Goal: Information Seeking & Learning: Learn about a topic

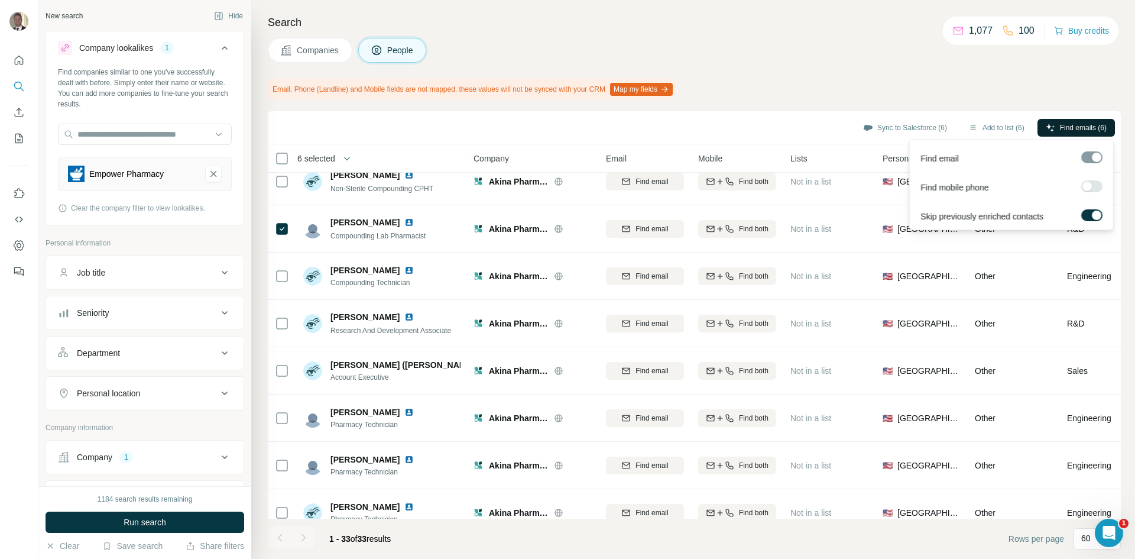
click at [1087, 128] on span "Find emails (6)" at bounding box center [1083, 127] width 47 height 11
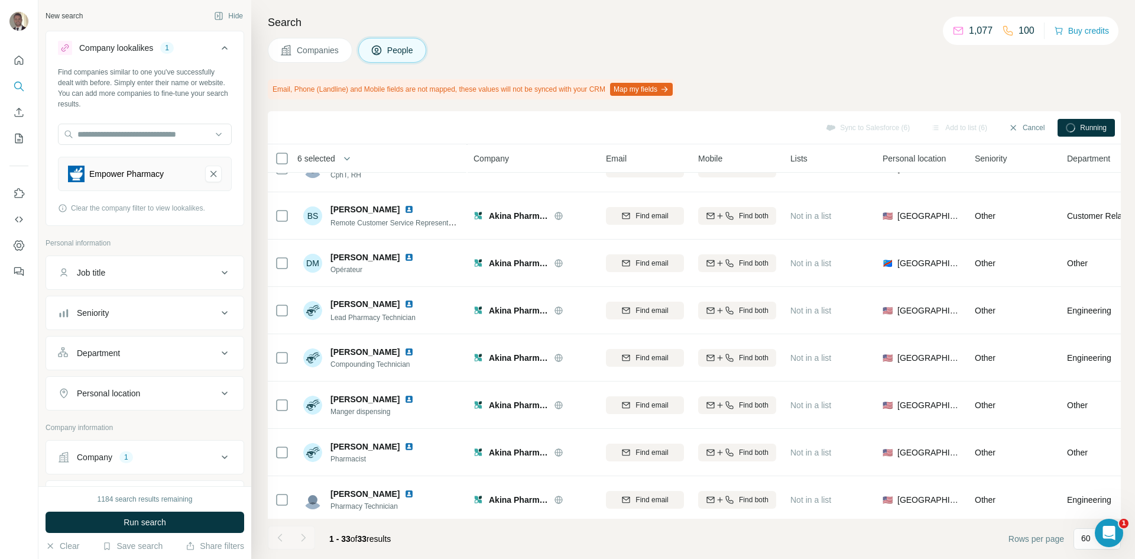
scroll to position [275, 0]
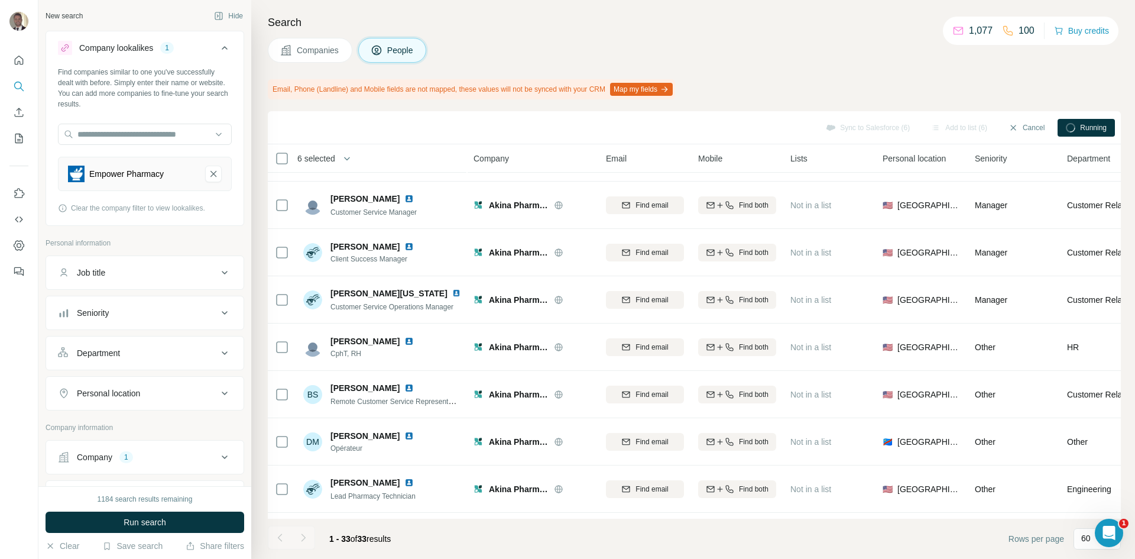
click at [329, 52] on span "Companies" at bounding box center [318, 50] width 43 height 12
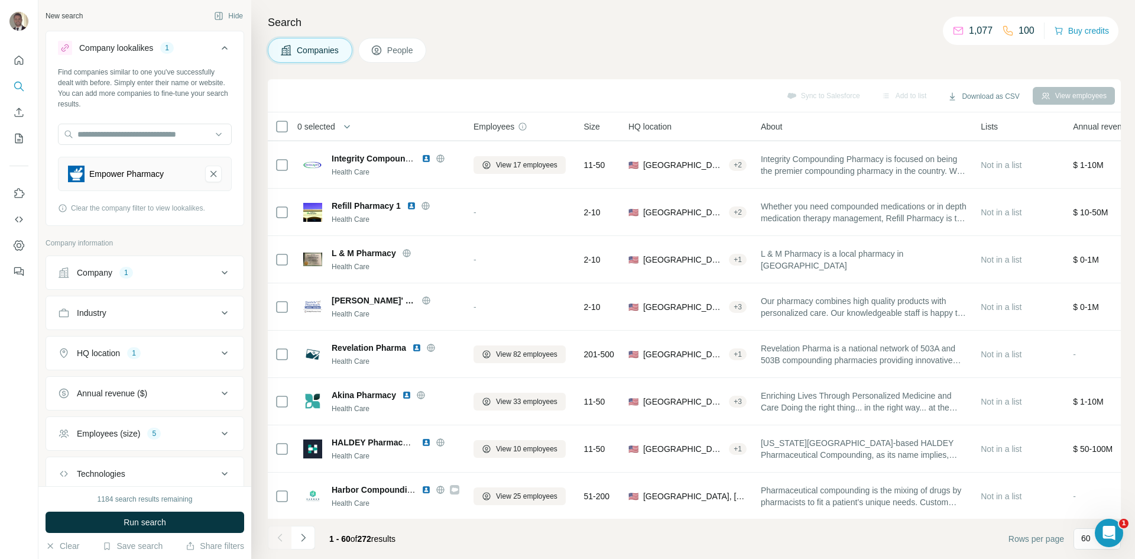
scroll to position [2285, 0]
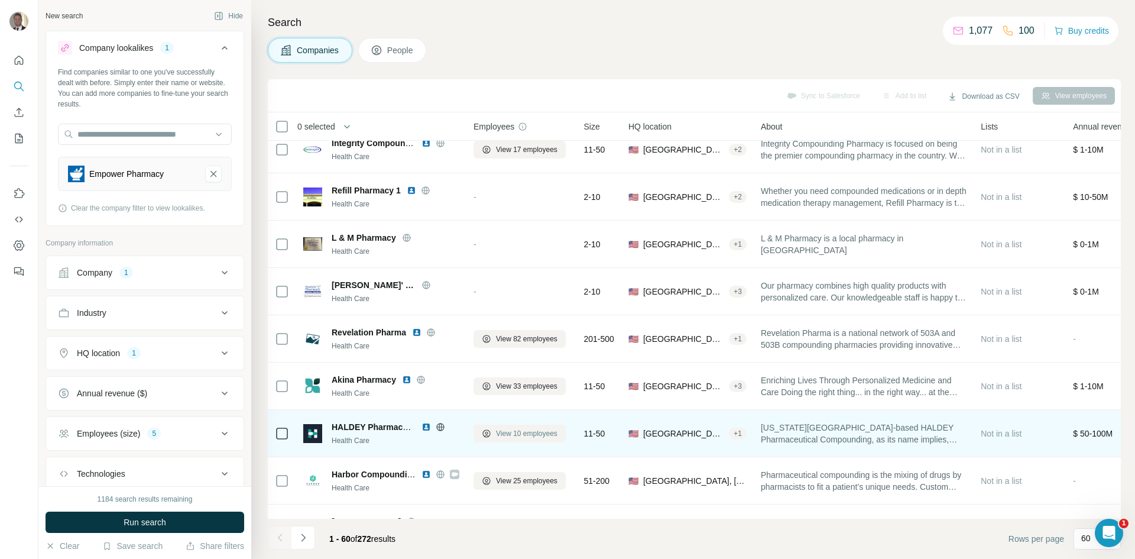
click at [533, 436] on span "View 10 employees" at bounding box center [526, 433] width 61 height 11
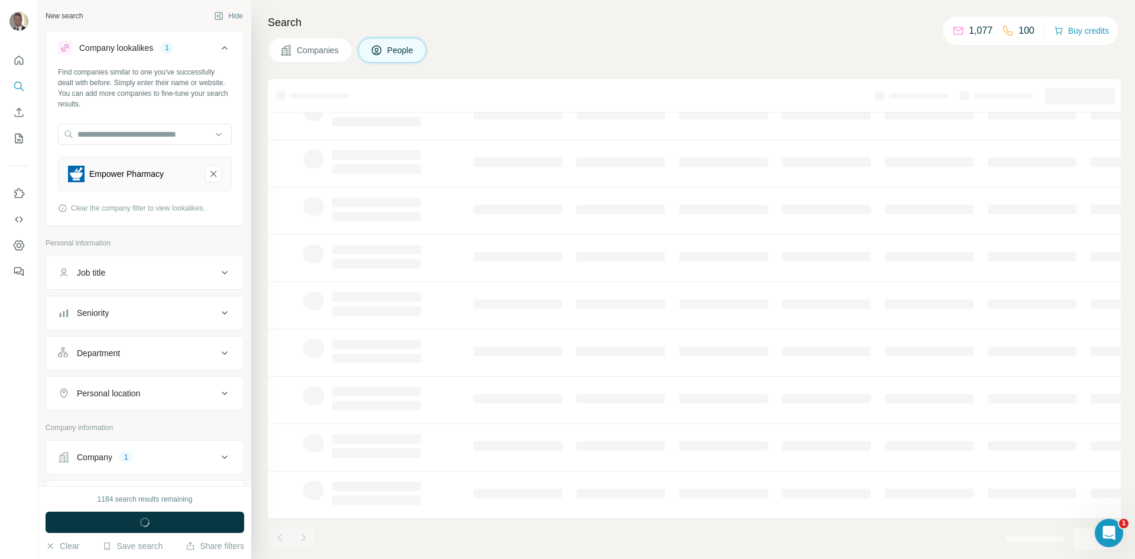
scroll to position [101, 0]
click at [327, 51] on span "Companies" at bounding box center [318, 50] width 43 height 12
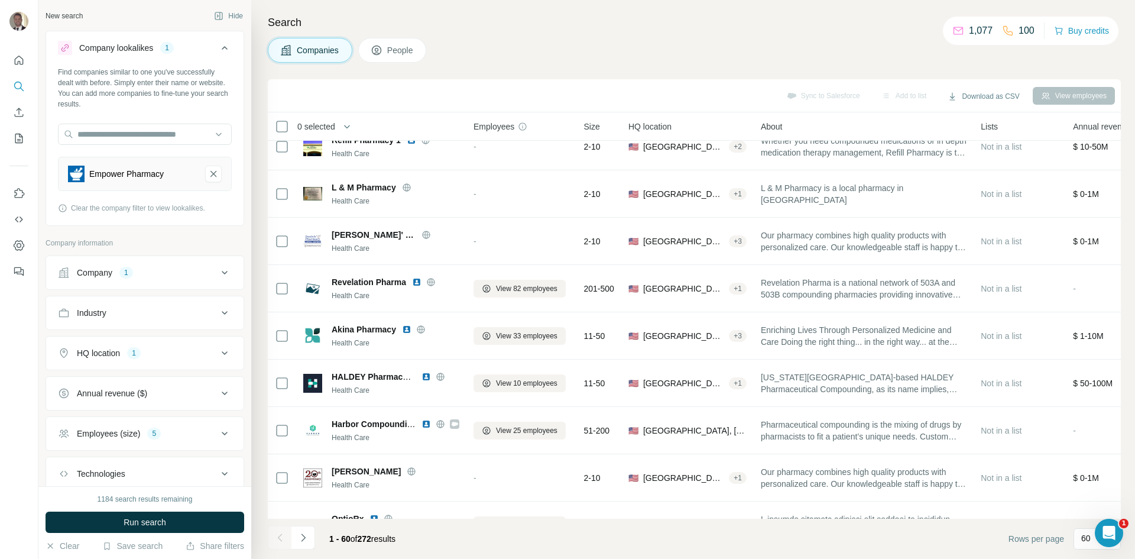
scroll to position [2424, 0]
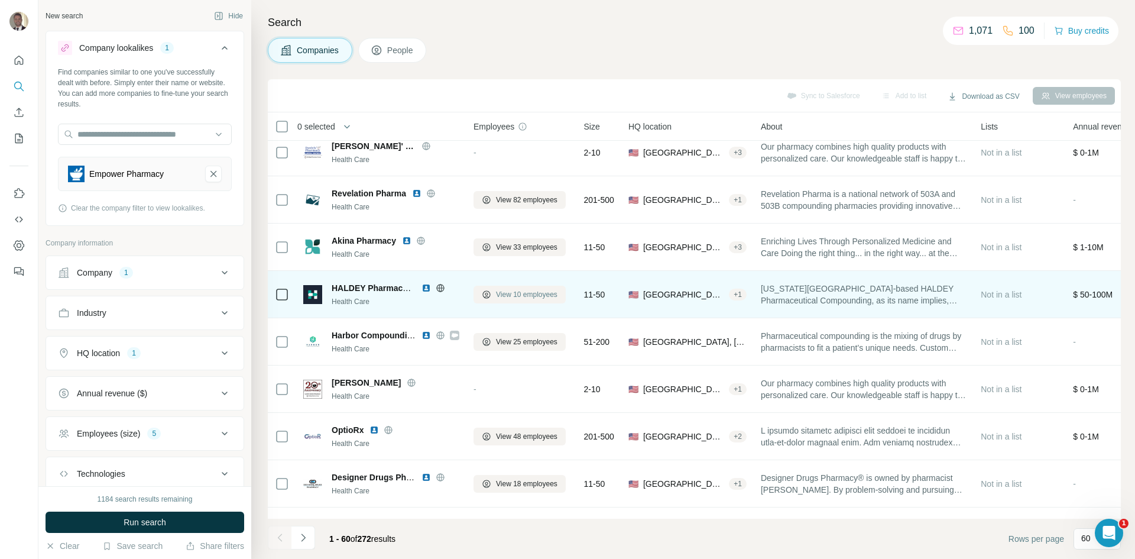
click at [510, 301] on button "View 10 employees" at bounding box center [520, 295] width 92 height 18
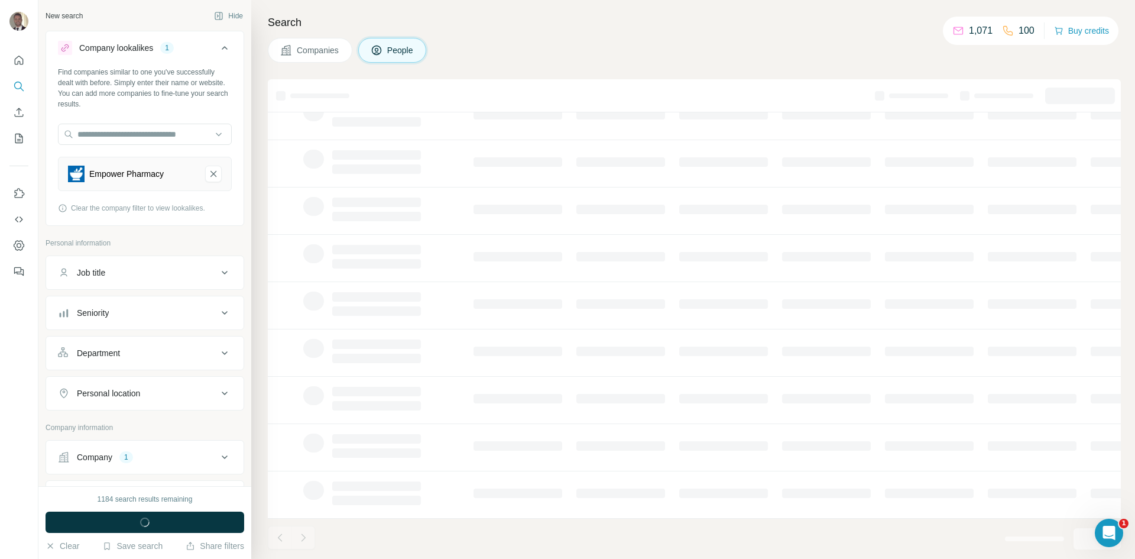
scroll to position [101, 0]
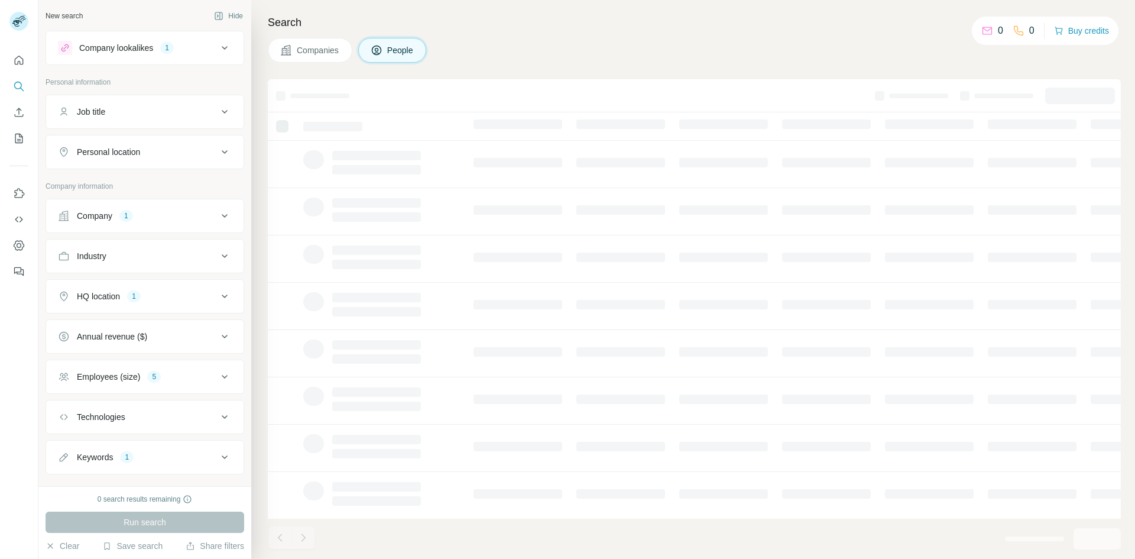
click at [310, 46] on span "Companies" at bounding box center [318, 50] width 43 height 12
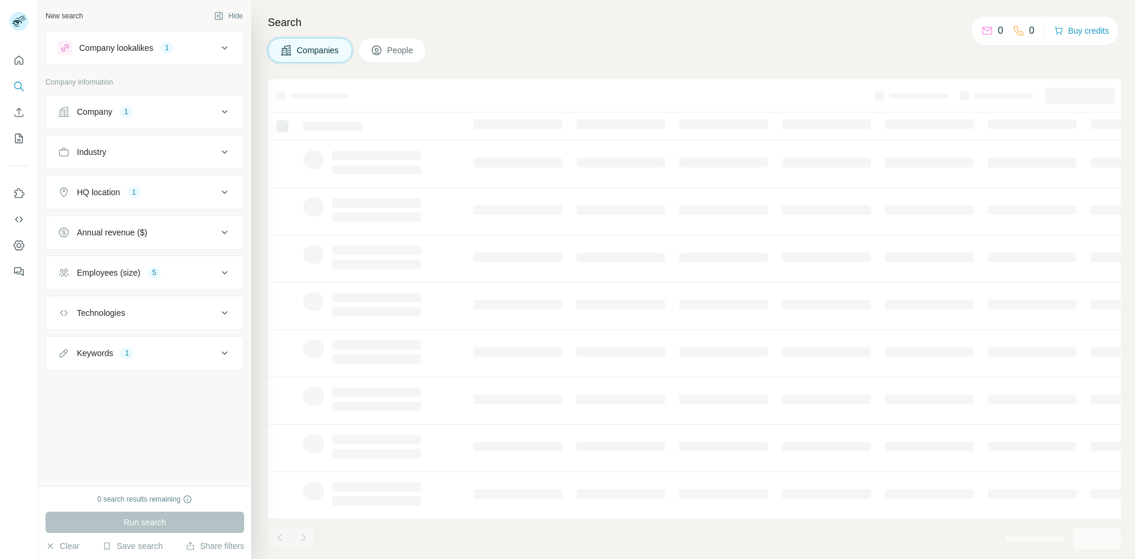
click at [132, 520] on div "Run search" at bounding box center [145, 521] width 199 height 21
click at [144, 526] on div "Run search" at bounding box center [145, 521] width 199 height 21
click at [193, 517] on div "Run search" at bounding box center [145, 521] width 199 height 21
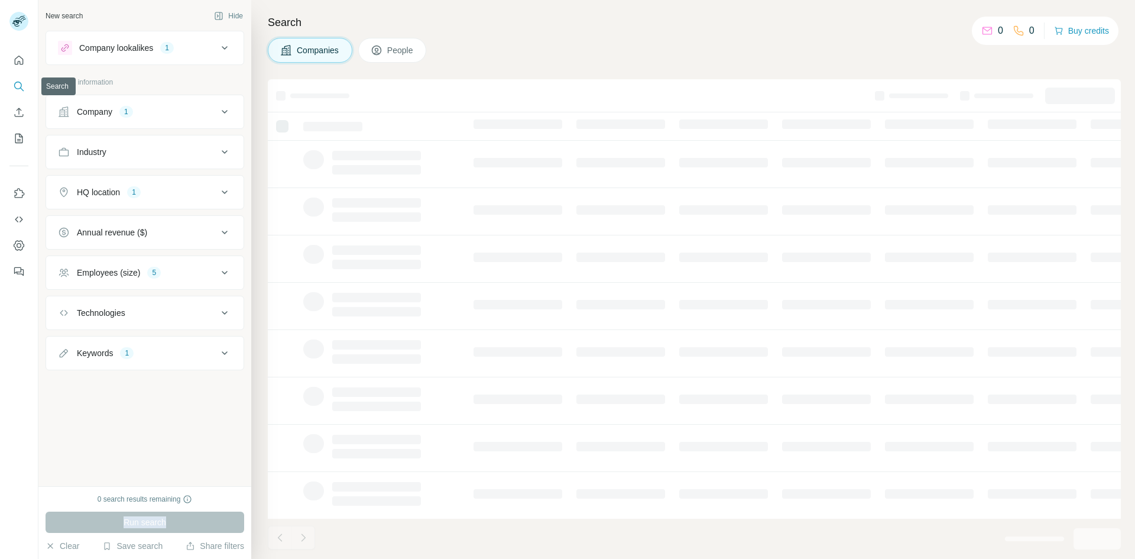
click at [20, 89] on icon "Search" at bounding box center [19, 86] width 12 height 12
click at [394, 59] on button "People" at bounding box center [392, 50] width 69 height 25
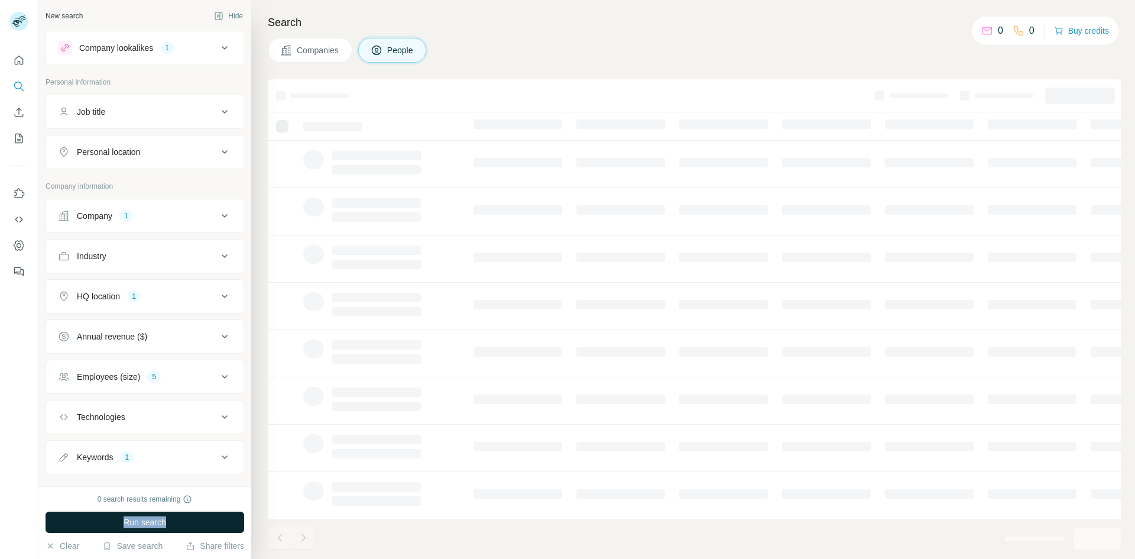
click at [172, 519] on button "Run search" at bounding box center [145, 521] width 199 height 21
click at [11, 53] on button "Quick start" at bounding box center [18, 60] width 19 height 21
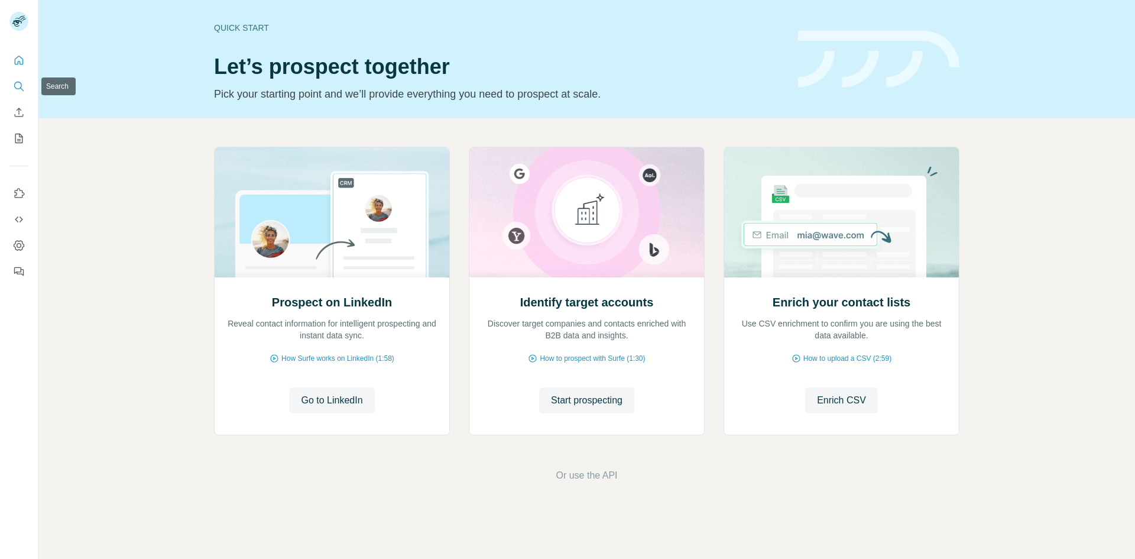
click at [20, 86] on icon "Search" at bounding box center [19, 86] width 12 height 12
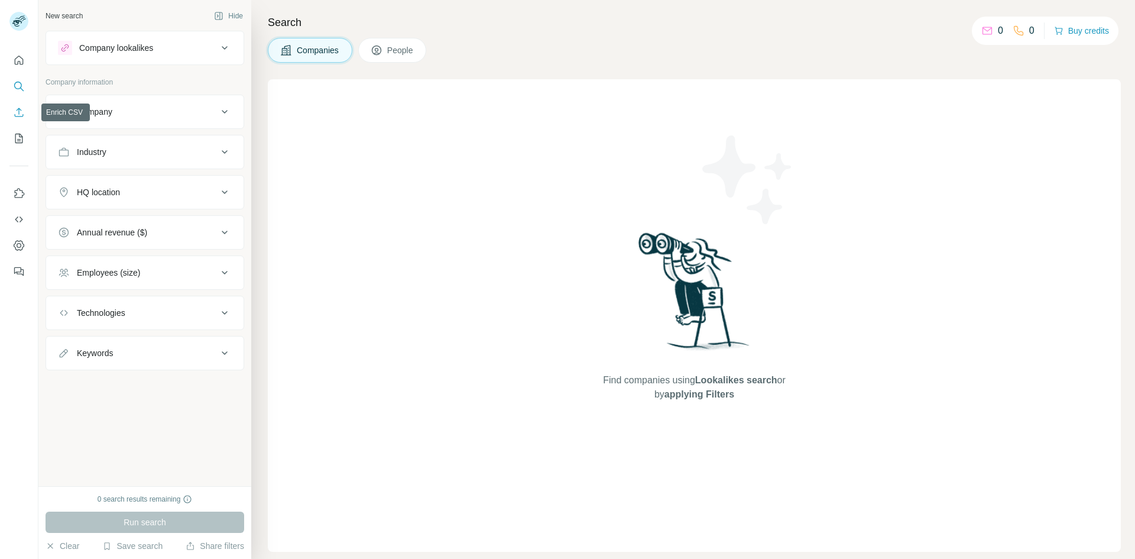
click at [21, 122] on button "Enrich CSV" at bounding box center [18, 112] width 19 height 21
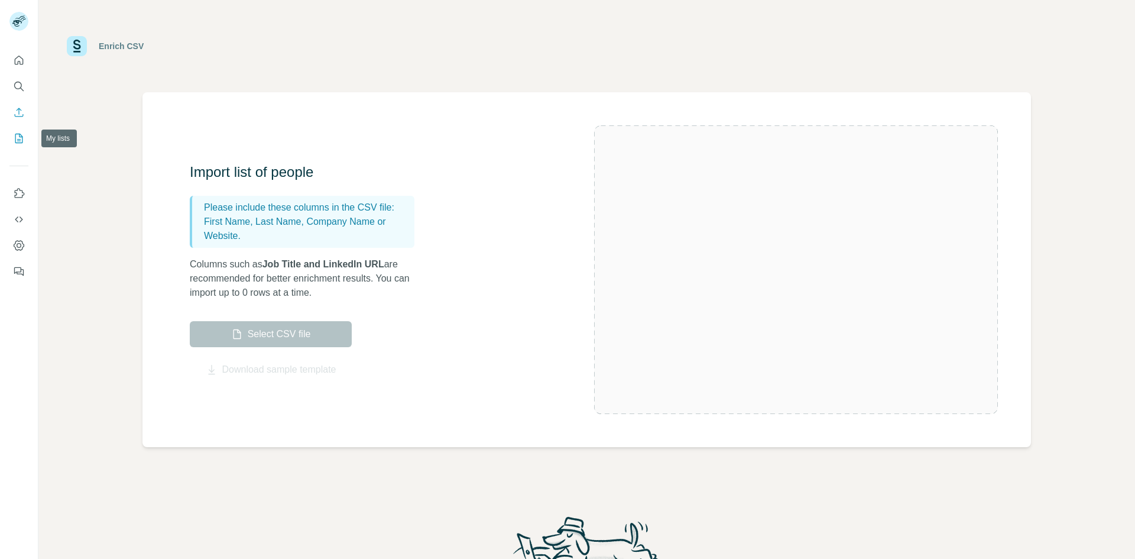
click at [23, 144] on icon "My lists" at bounding box center [19, 138] width 12 height 12
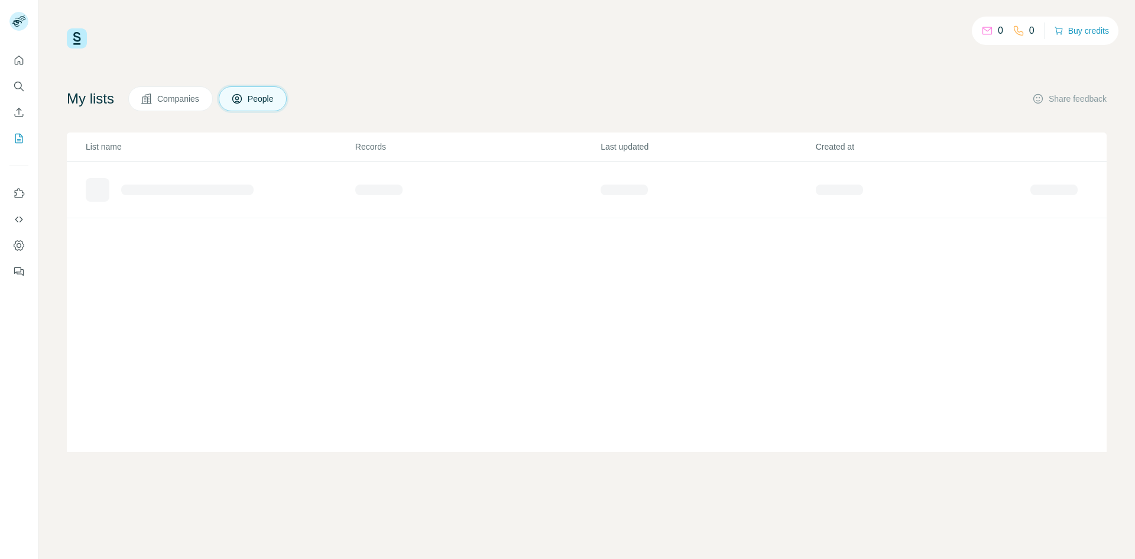
click at [168, 99] on span "Companies" at bounding box center [178, 99] width 43 height 12
click at [263, 102] on span "People" at bounding box center [261, 99] width 27 height 12
